Goal: Transaction & Acquisition: Purchase product/service

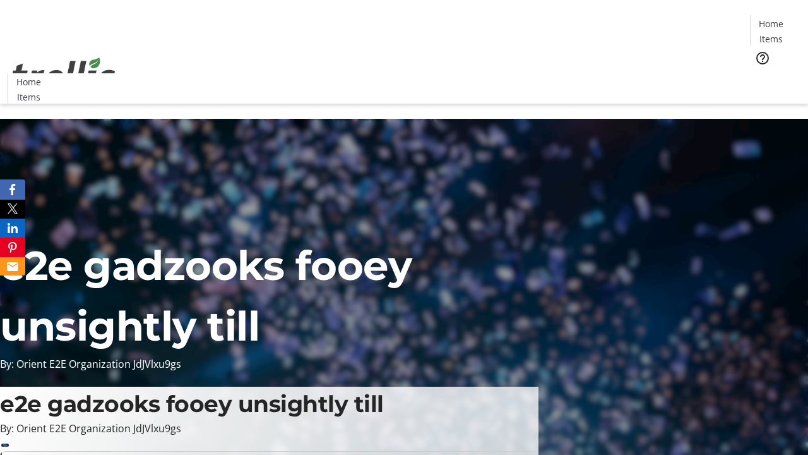
click at [760, 73] on span "Tickets" at bounding box center [775, 79] width 30 height 13
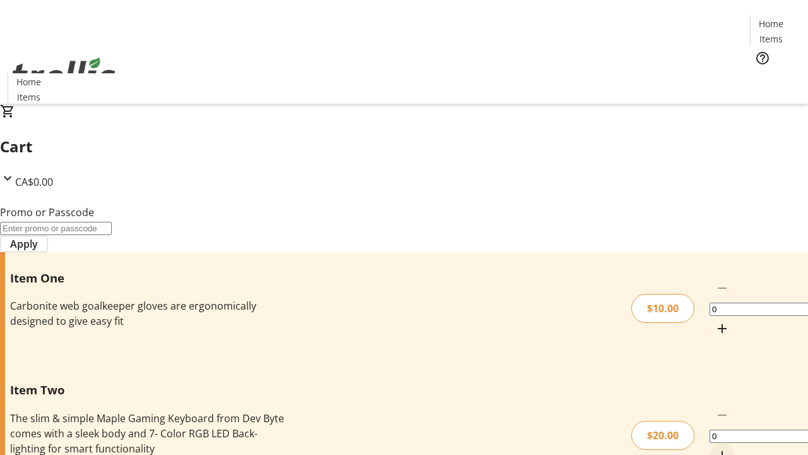
click at [715, 321] on mat-icon "Increment by one" at bounding box center [722, 328] width 15 height 15
type input "1"
click at [715, 448] on mat-icon "Increment by one" at bounding box center [722, 455] width 15 height 15
type input "1"
